Goal: Find specific page/section: Find specific page/section

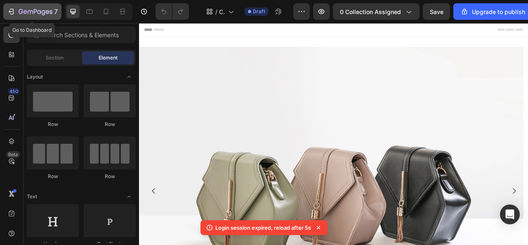
click at [8, 11] on icon "button" at bounding box center [11, 11] width 8 height 8
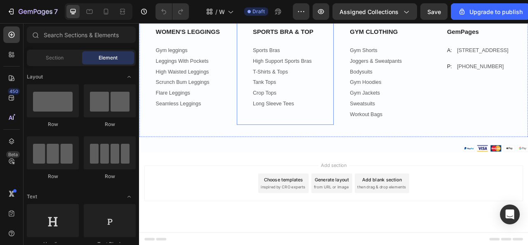
scroll to position [1071, 0]
